Goal: Transaction & Acquisition: Purchase product/service

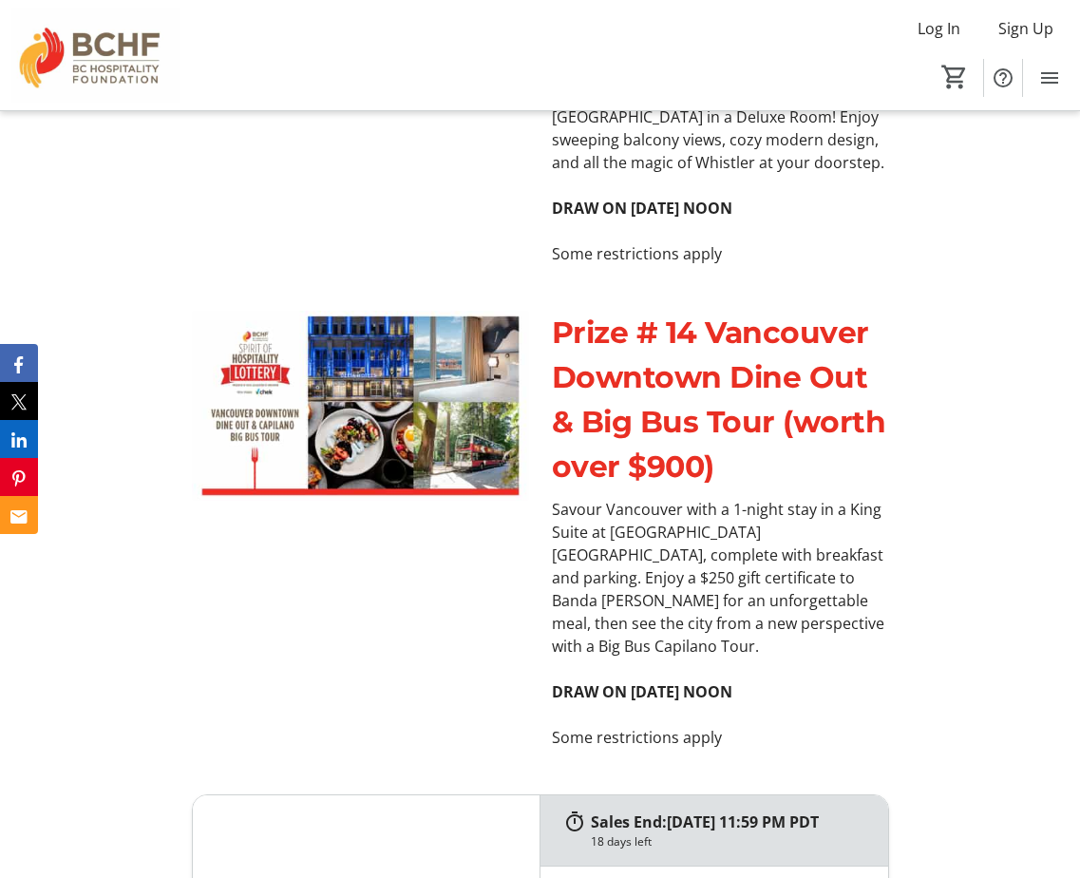
scroll to position [9577, 0]
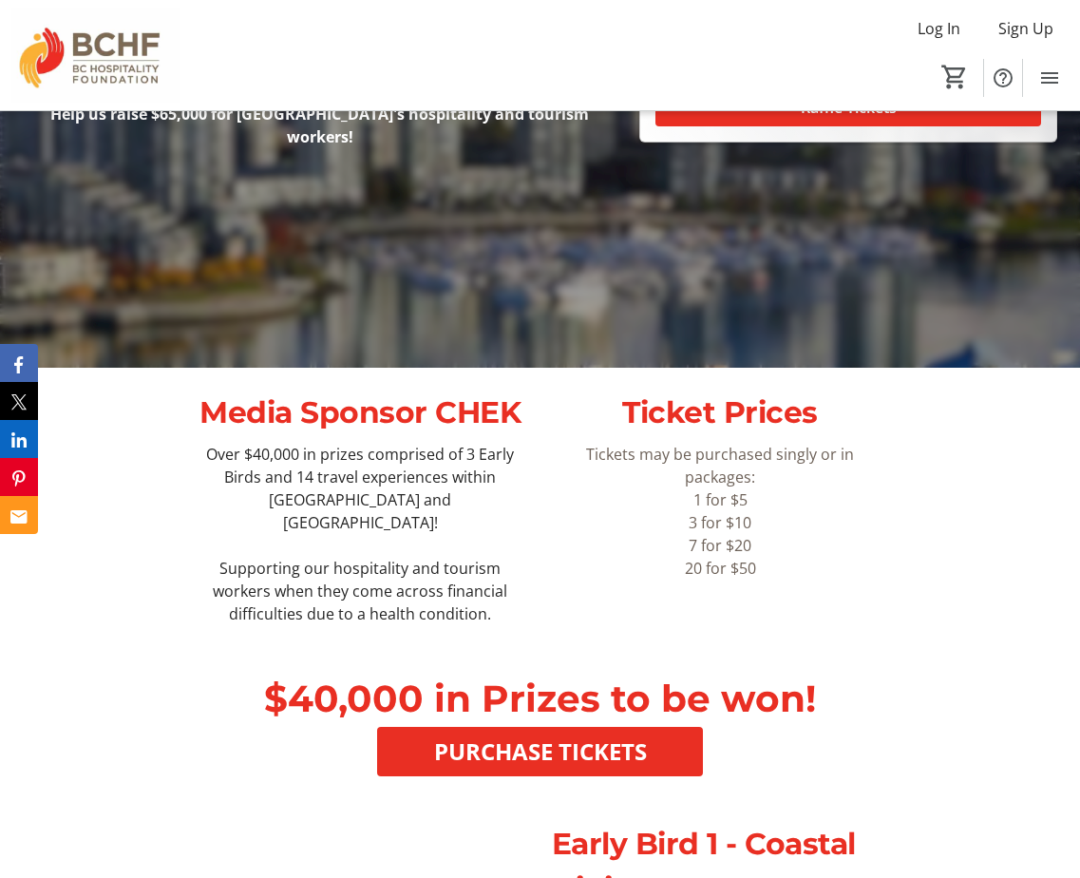
scroll to position [640, 0]
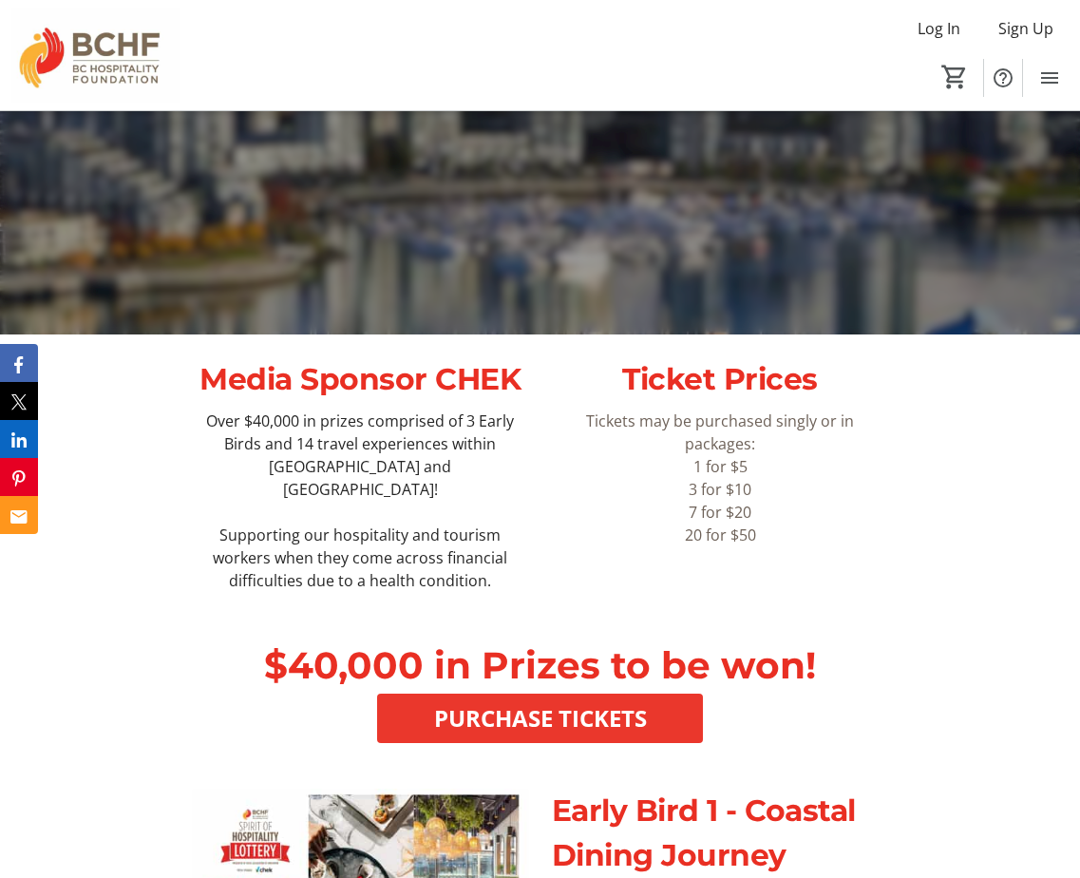
click at [612, 701] on span "PURCHASE TICKETS" at bounding box center [540, 718] width 213 height 34
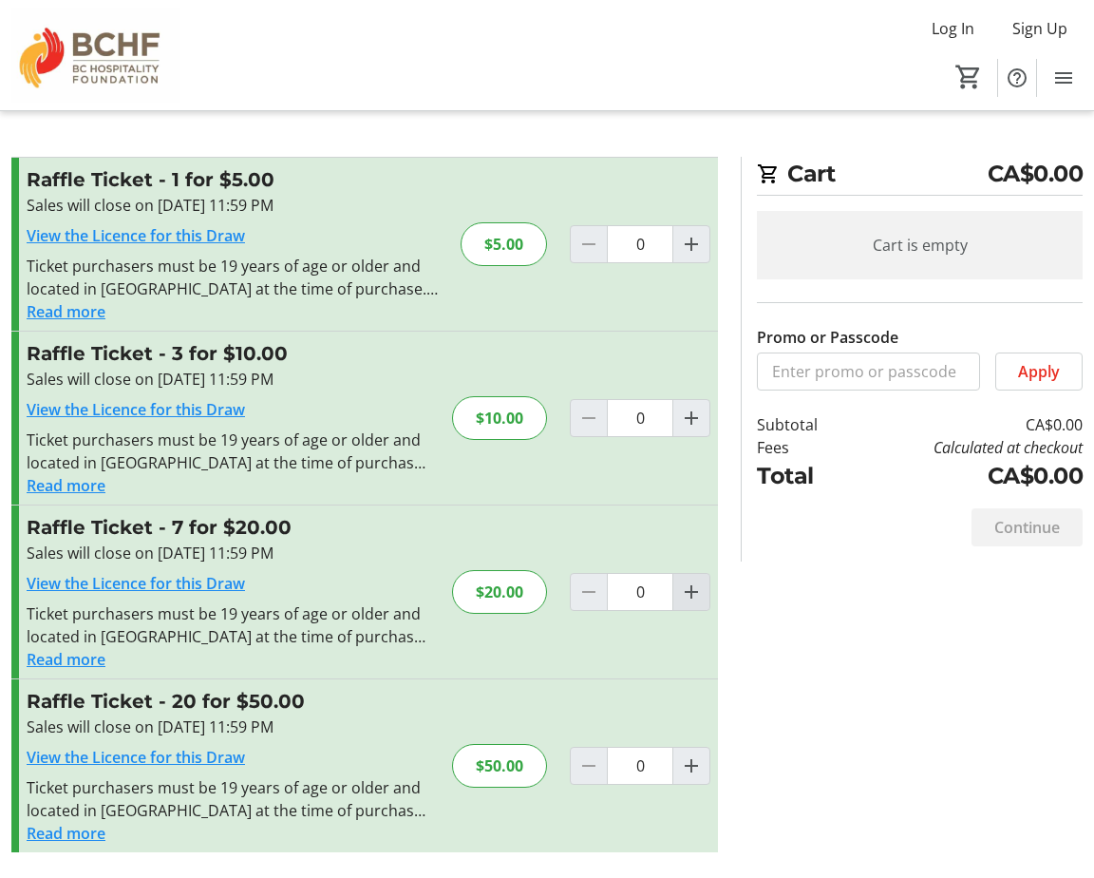
click at [693, 590] on mat-icon "Increment by one" at bounding box center [691, 591] width 23 height 23
type input "1"
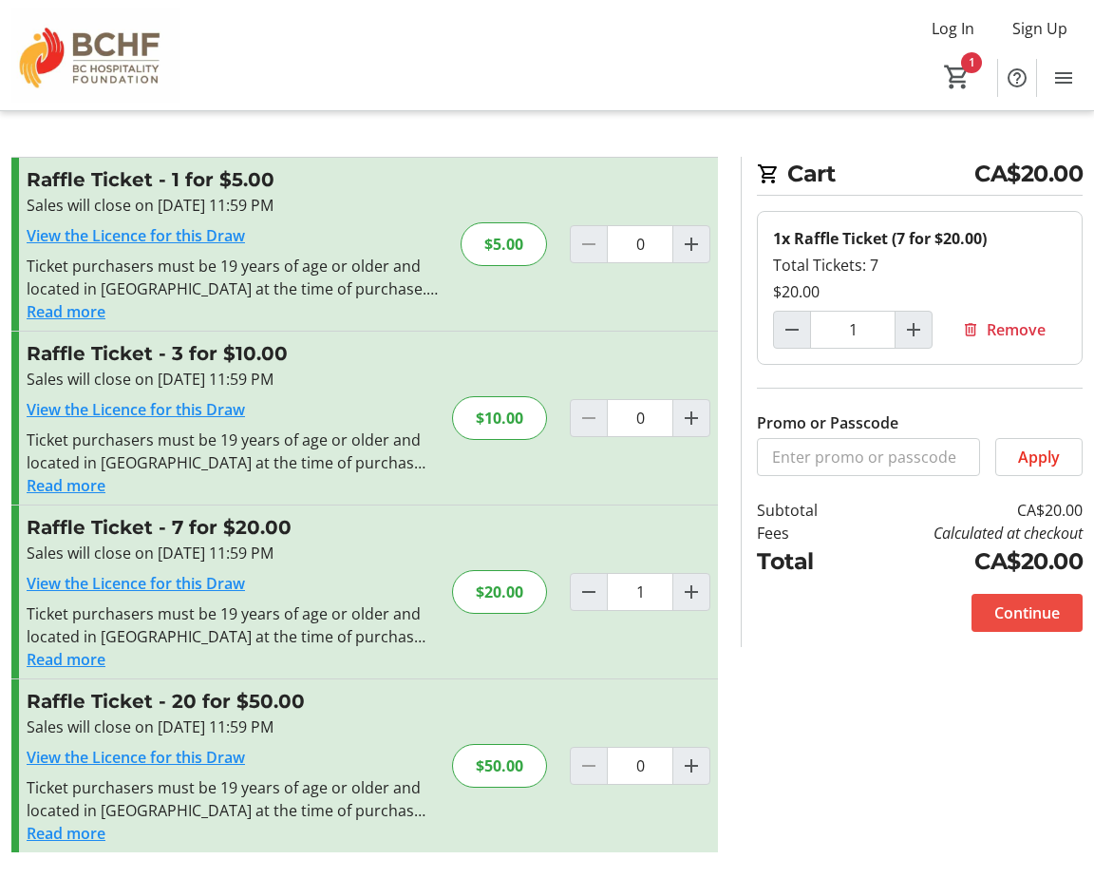
click at [1039, 605] on span "Continue" at bounding box center [1027, 612] width 66 height 23
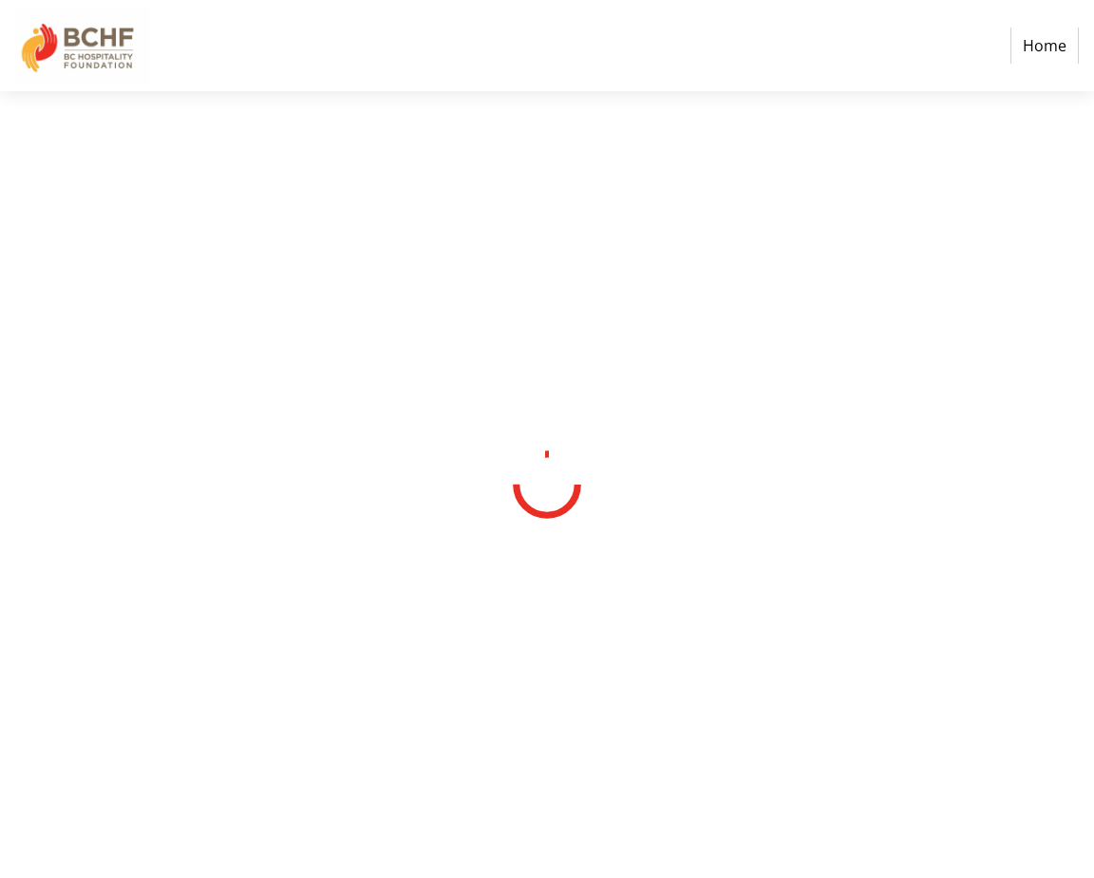
select select "CA"
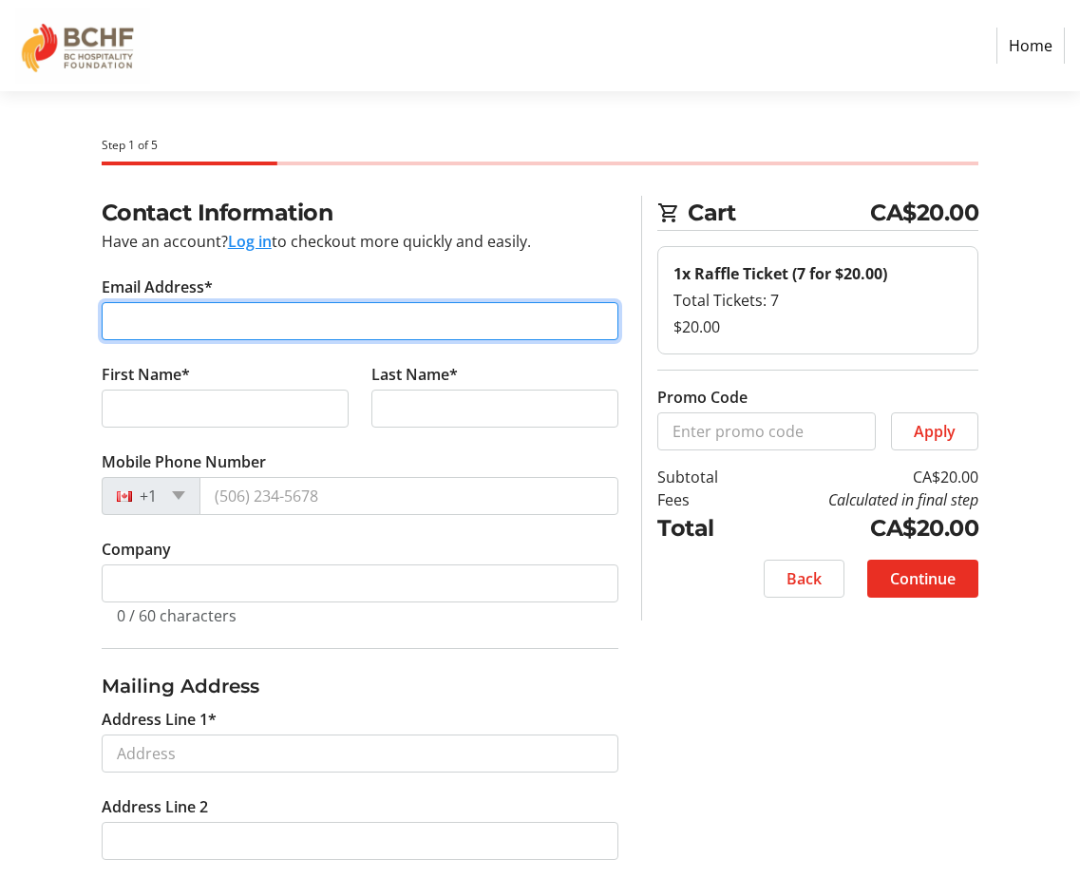
click at [253, 331] on input "Email Address*" at bounding box center [361, 321] width 518 height 38
type input "[EMAIL_ADDRESS][DOMAIN_NAME]"
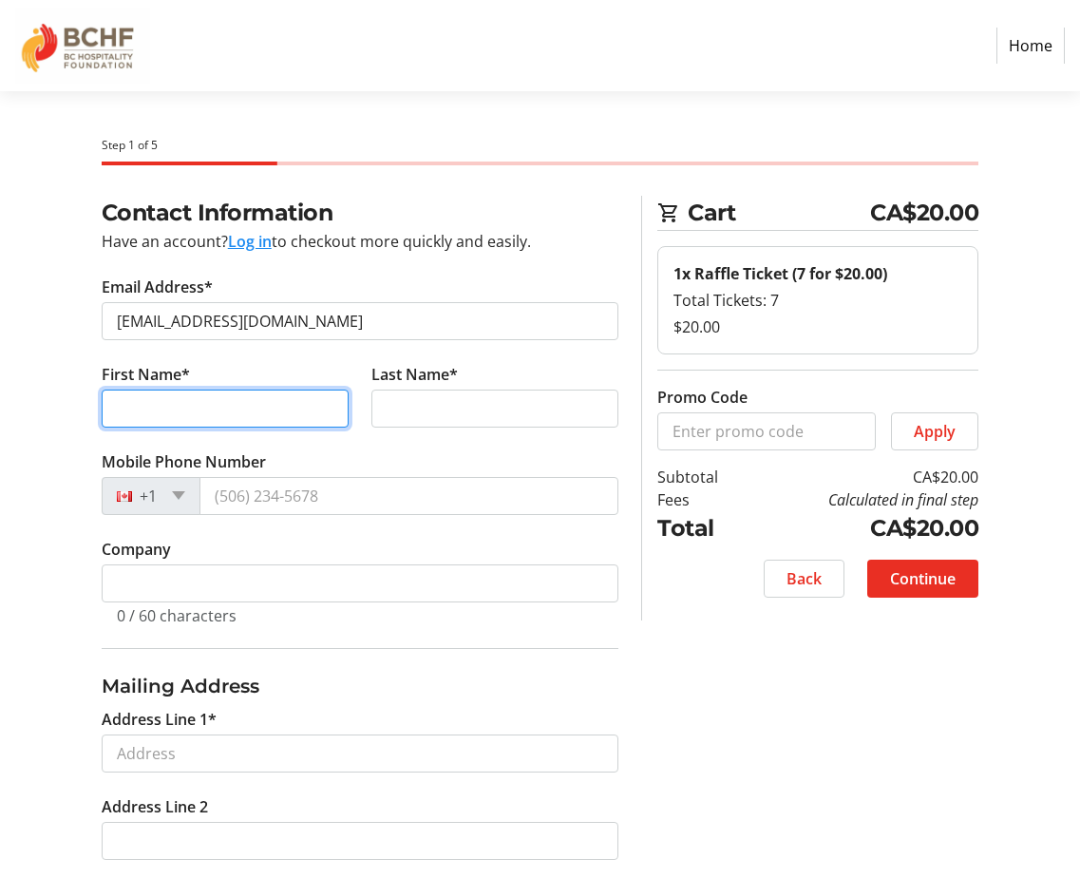
type input "[PERSON_NAME]"
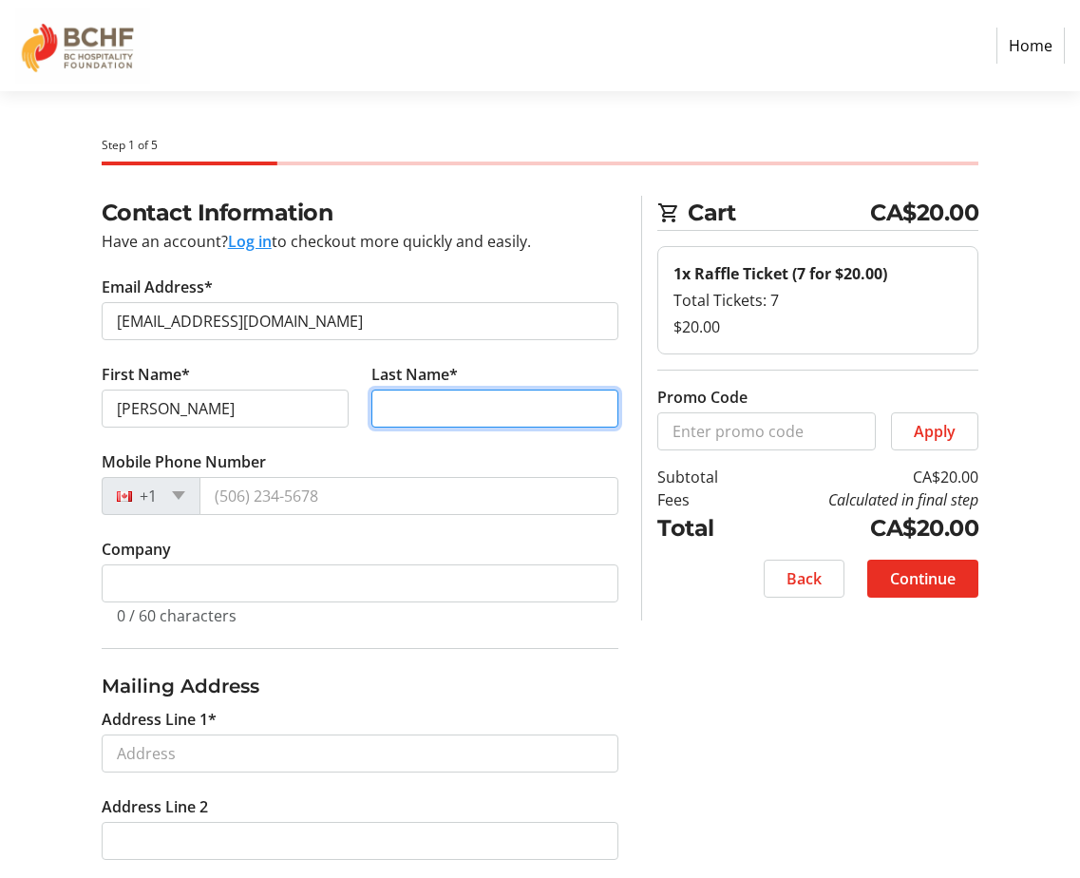
type input "Weston"
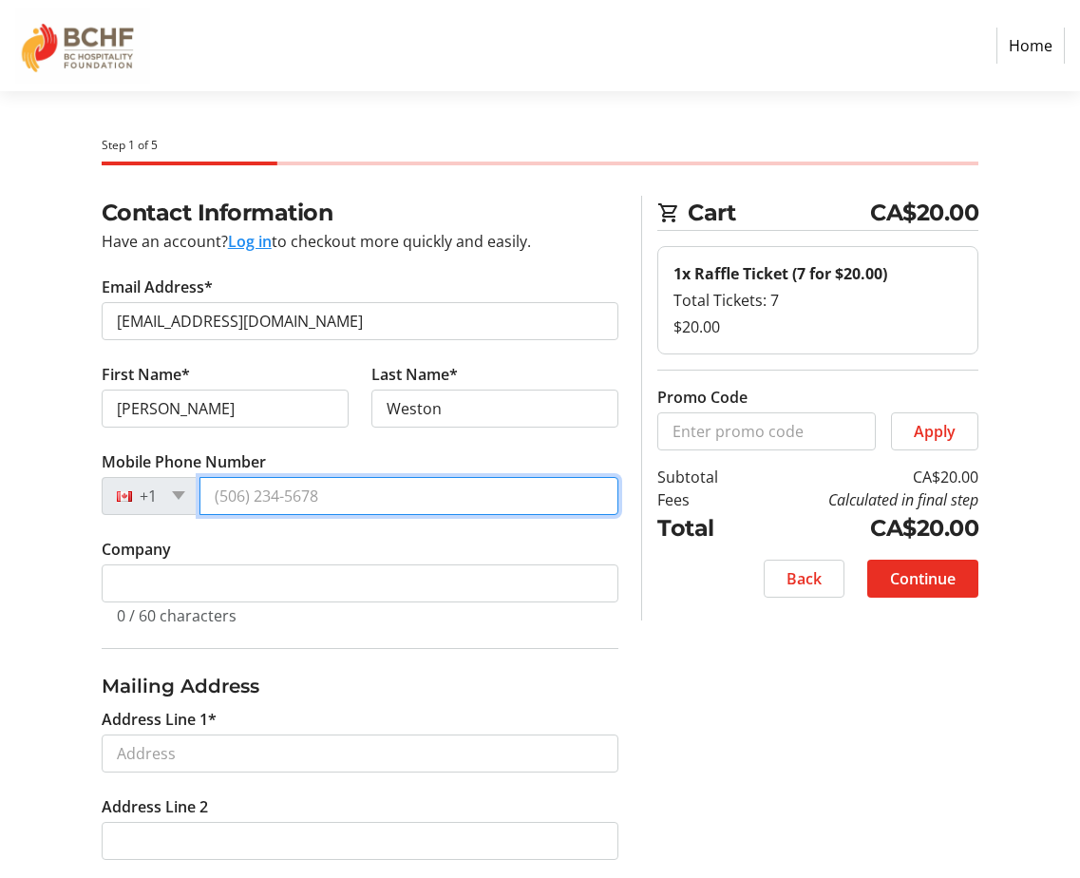
type input "[PHONE_NUMBER]"
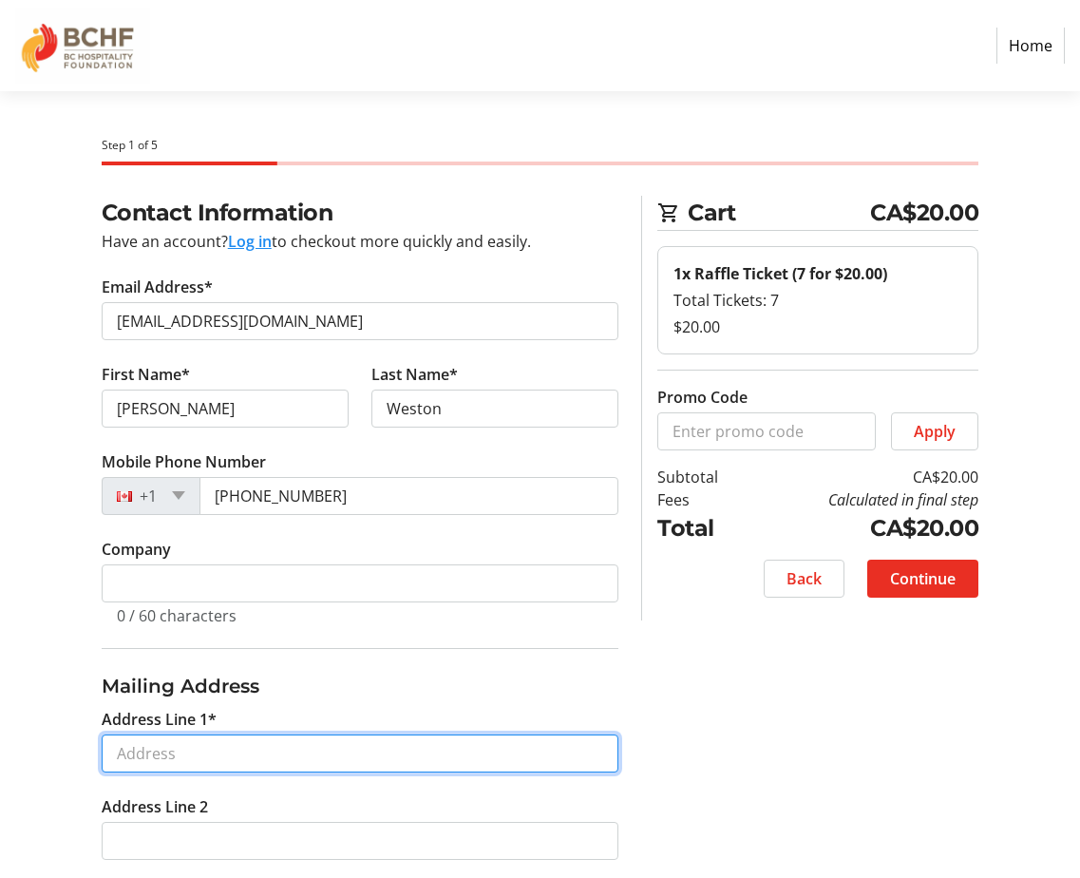
type input "[STREET_ADDRESS]"
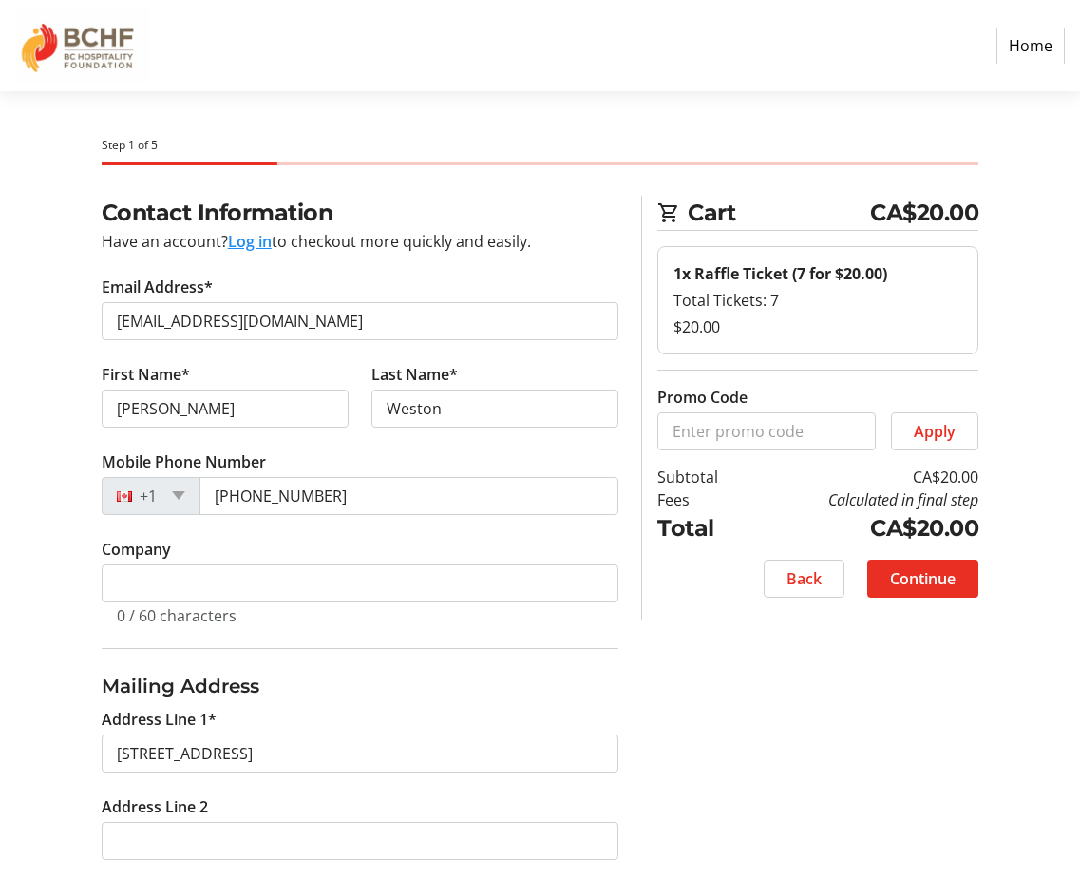
type input "Kelowna"
select select "BC"
type input "V1W4L3"
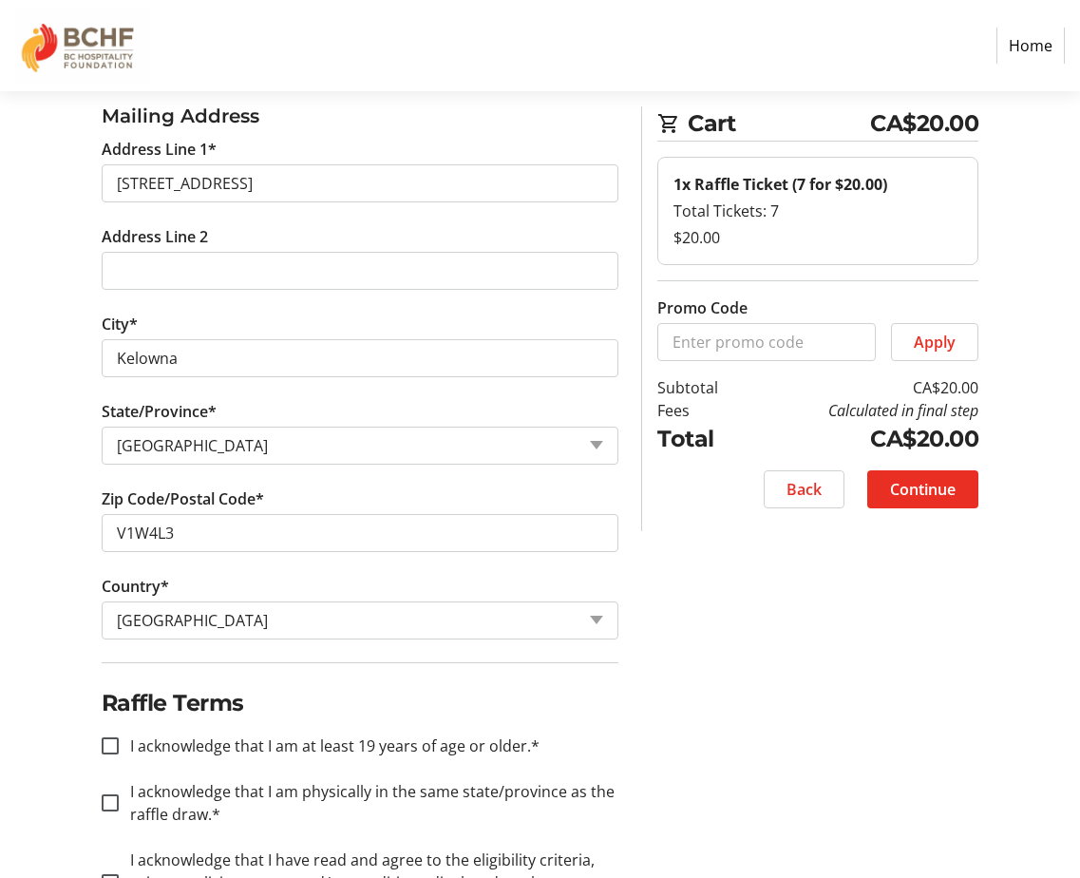
scroll to position [655, 0]
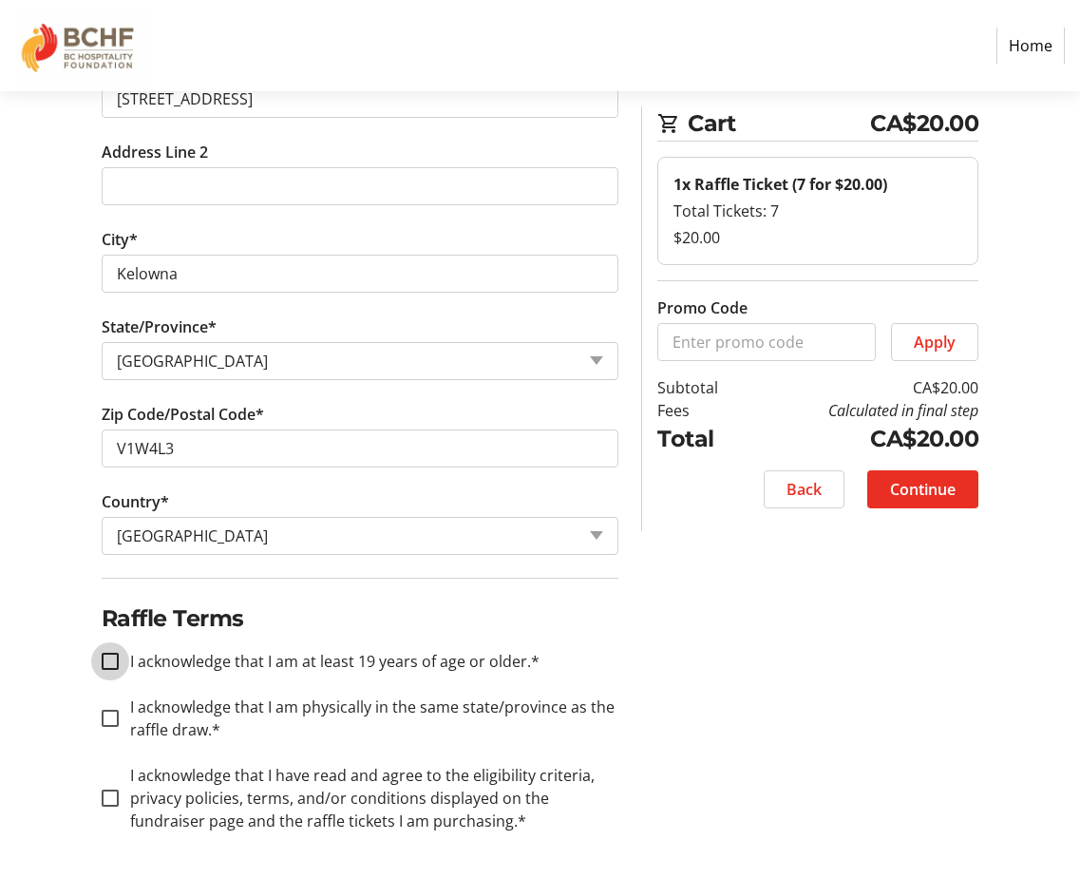
click at [114, 659] on input "I acknowledge that I am at least 19 years of age or older.*" at bounding box center [110, 661] width 17 height 17
checkbox input "true"
click at [114, 717] on input "I acknowledge that I am physically in the same state/province as the raffle dra…" at bounding box center [110, 718] width 17 height 17
checkbox input "true"
click at [113, 802] on input "I acknowledge that I have read and agree to the eligibility criteria, privacy p…" at bounding box center [110, 797] width 17 height 17
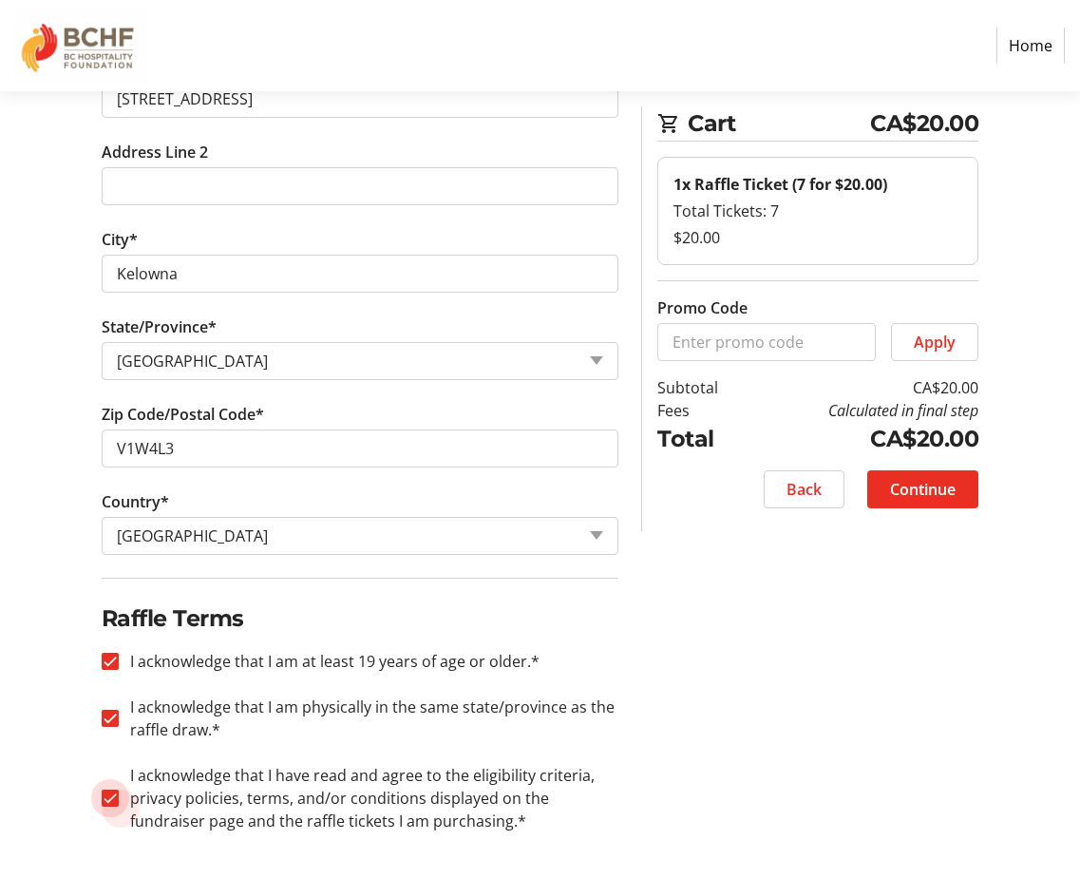
checkbox input "true"
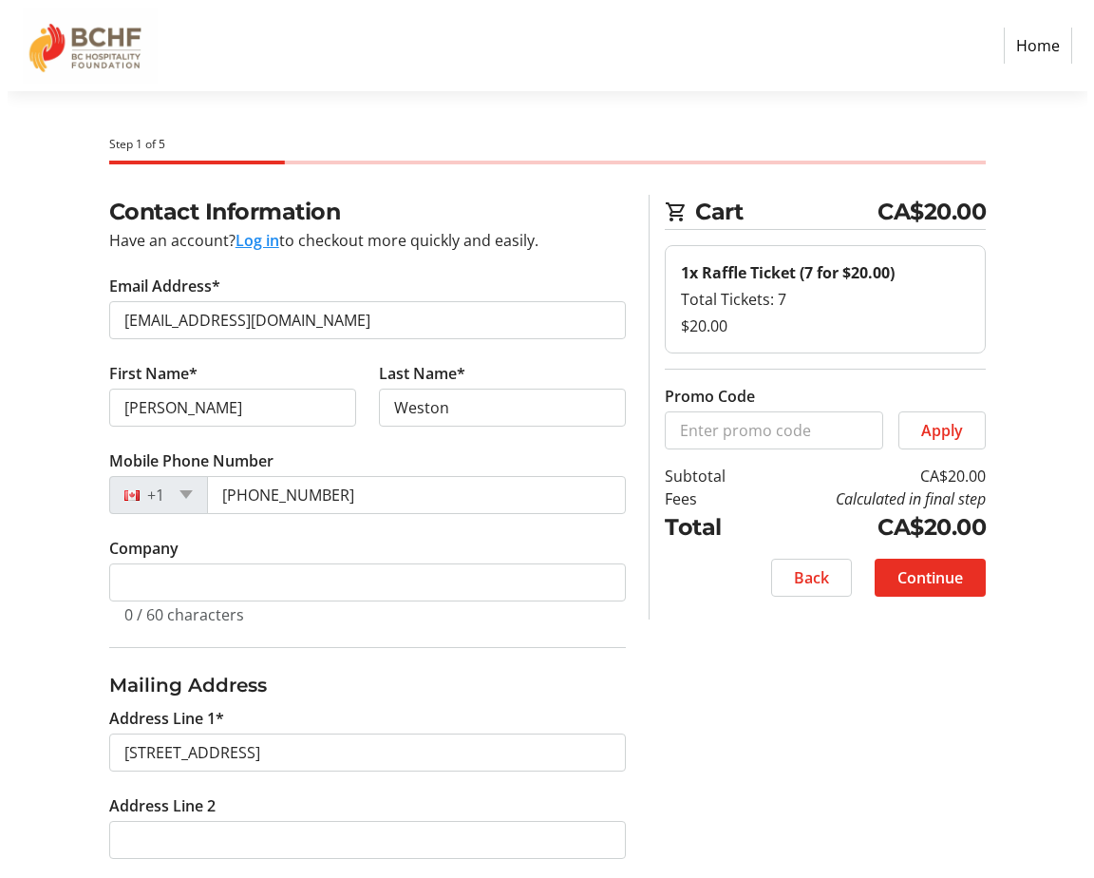
scroll to position [0, 0]
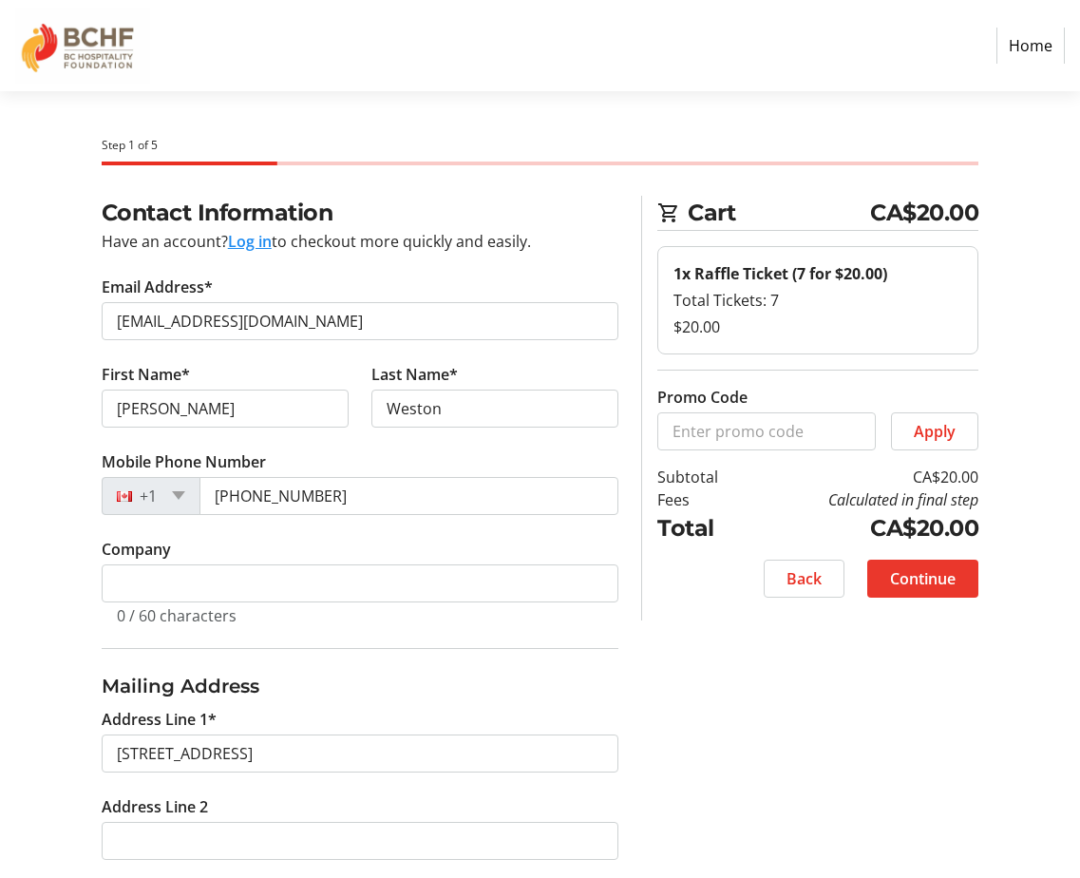
click at [914, 572] on span "Continue" at bounding box center [923, 578] width 66 height 23
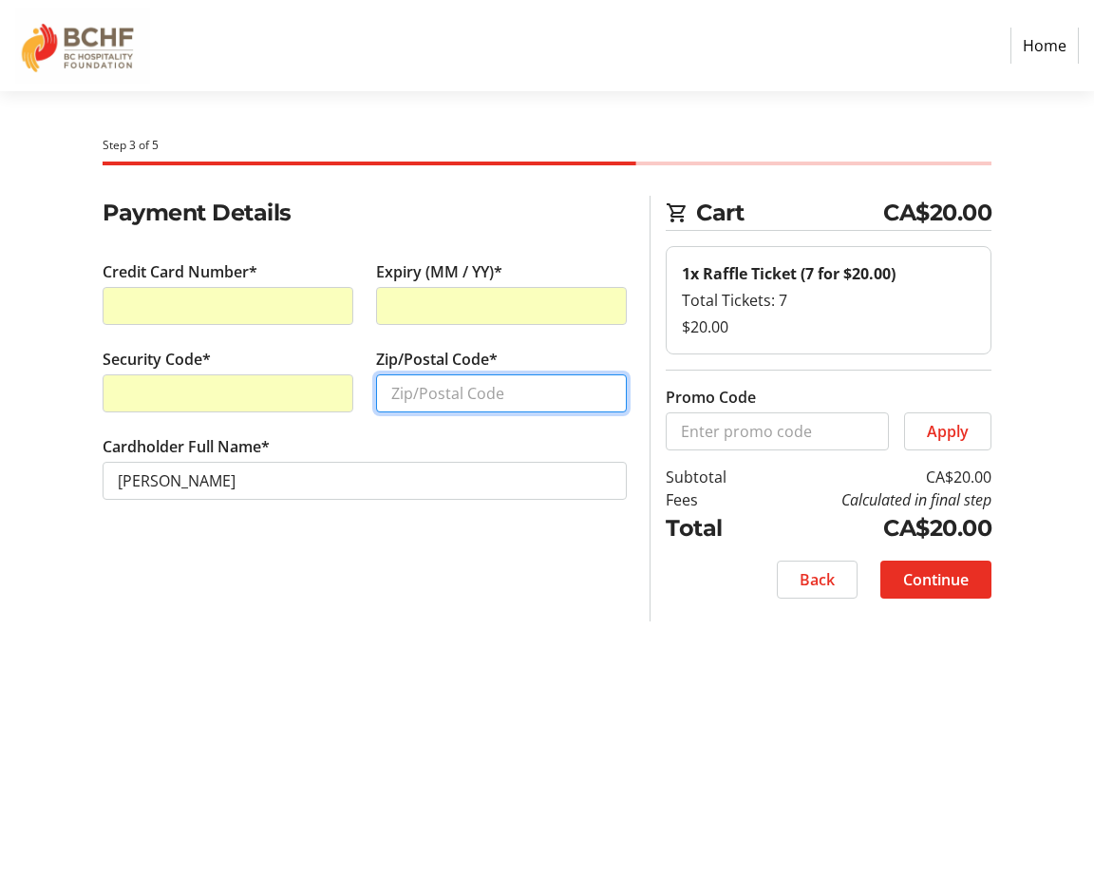
click at [438, 393] on input "Zip/Postal Code*" at bounding box center [501, 393] width 251 height 38
type input "V1W 4L3"
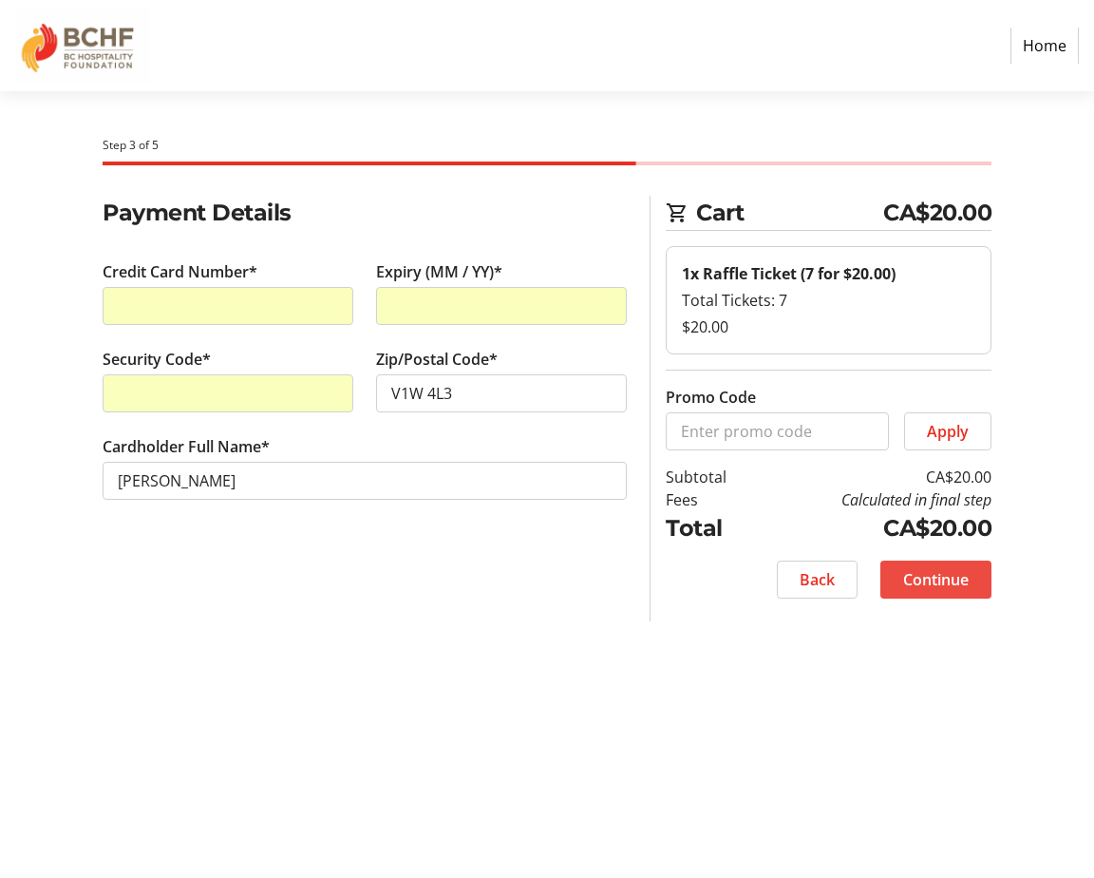
click at [949, 577] on span "Continue" at bounding box center [936, 579] width 66 height 23
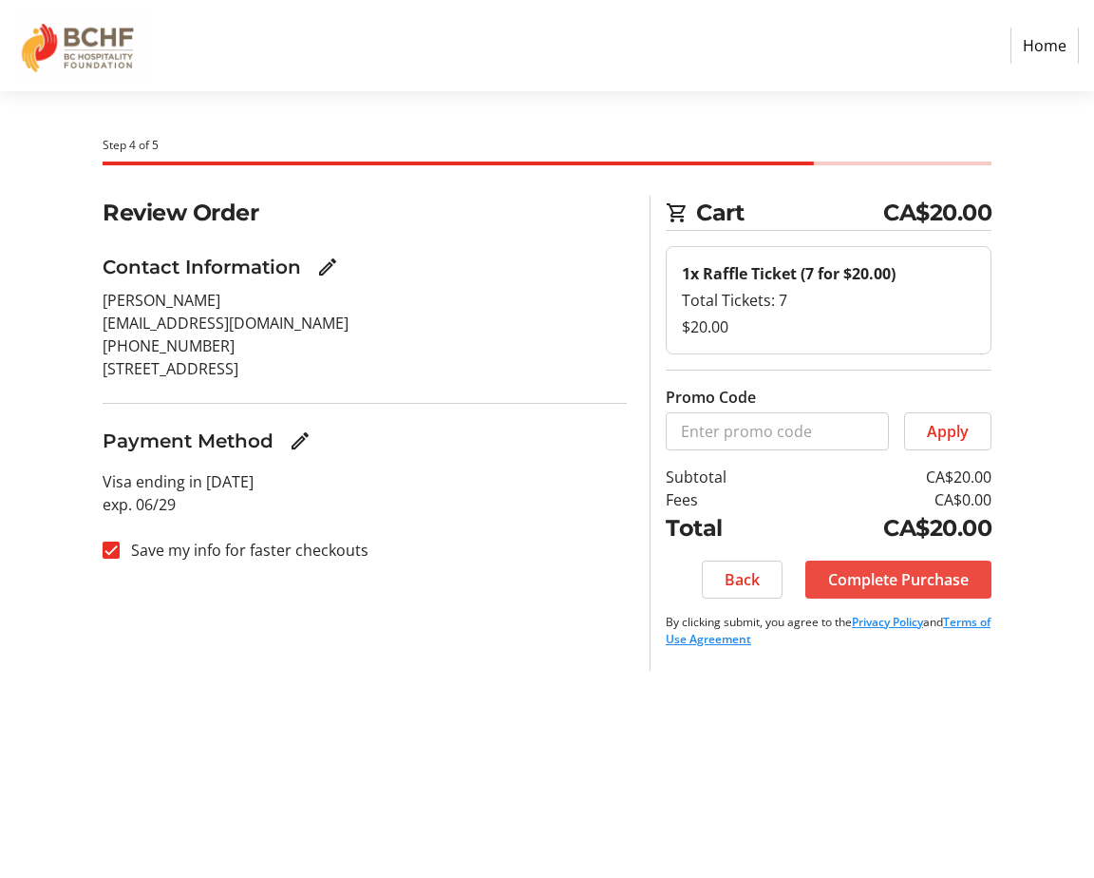
click at [934, 581] on span "Complete Purchase" at bounding box center [898, 579] width 141 height 23
